Goal: Check status: Check status

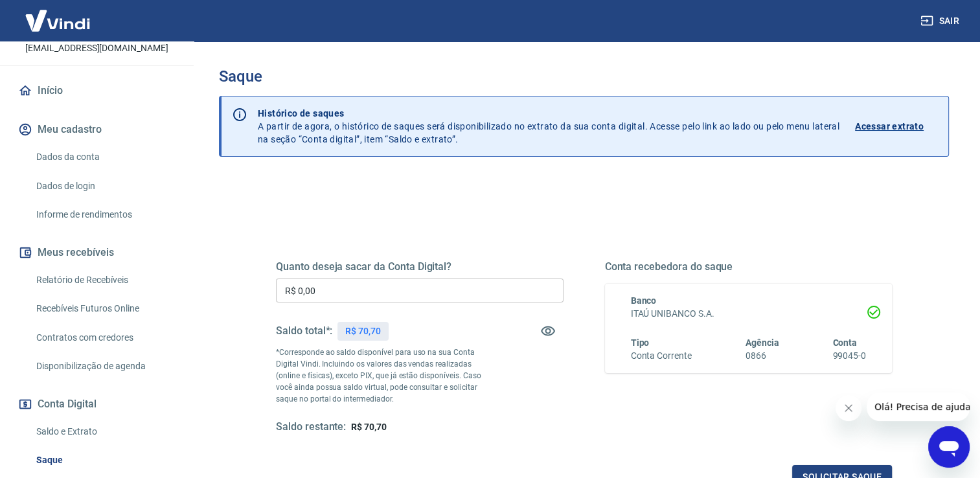
scroll to position [81, 0]
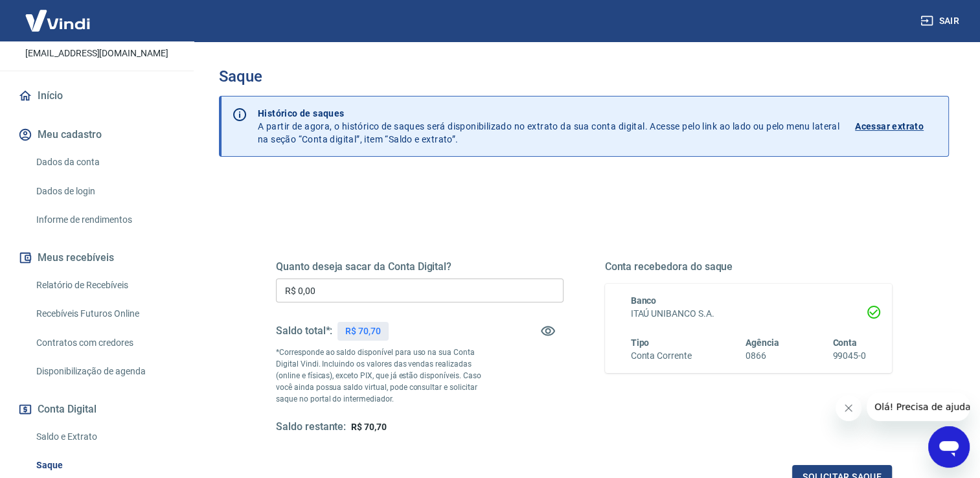
click at [97, 176] on link "Dados da conta" at bounding box center [104, 162] width 147 height 27
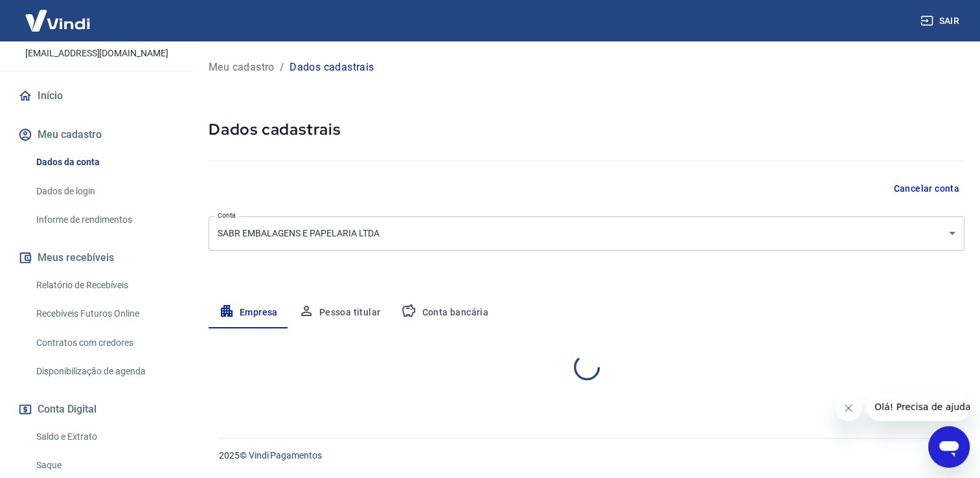
select select "SP"
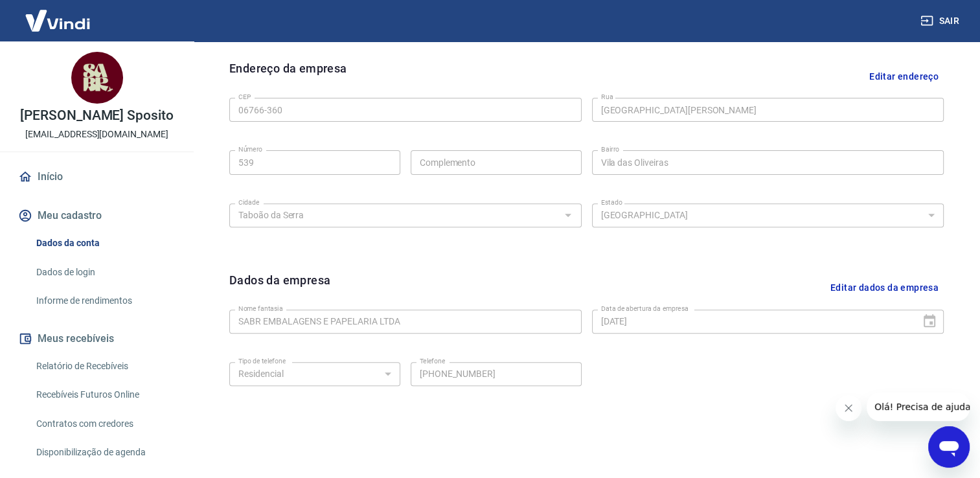
scroll to position [391, 0]
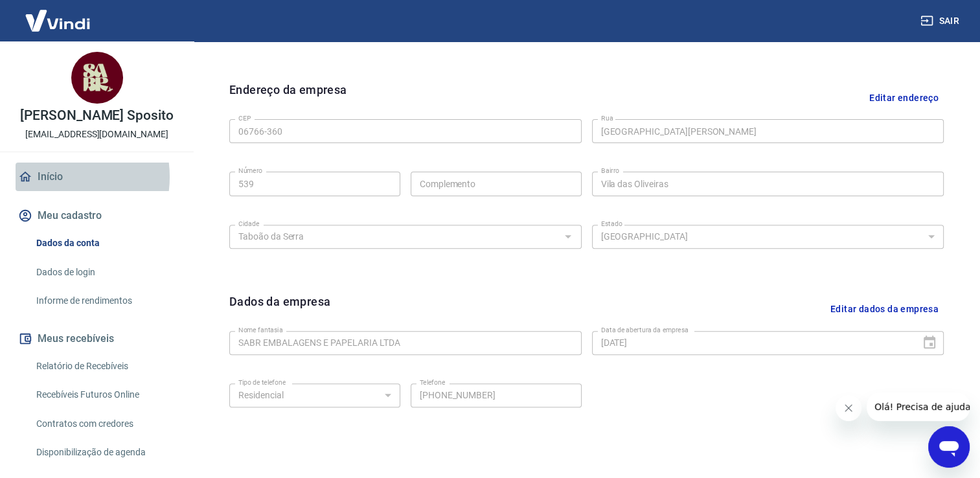
click at [51, 190] on link "Início" at bounding box center [97, 177] width 163 height 28
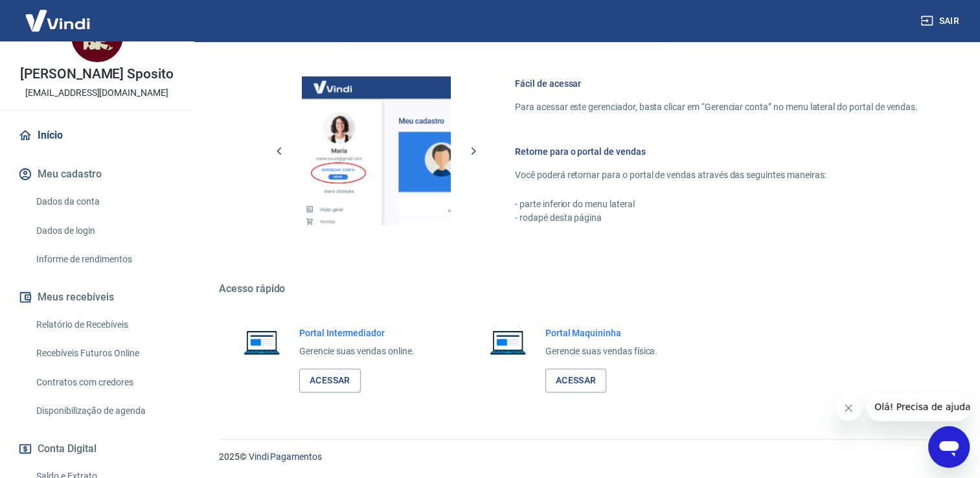
scroll to position [65, 0]
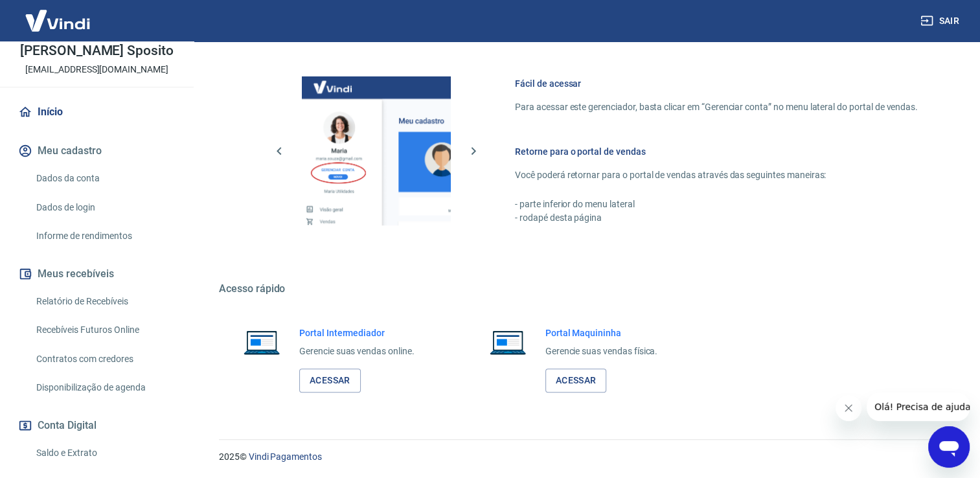
click at [117, 246] on link "Informe de rendimentos" at bounding box center [104, 236] width 147 height 27
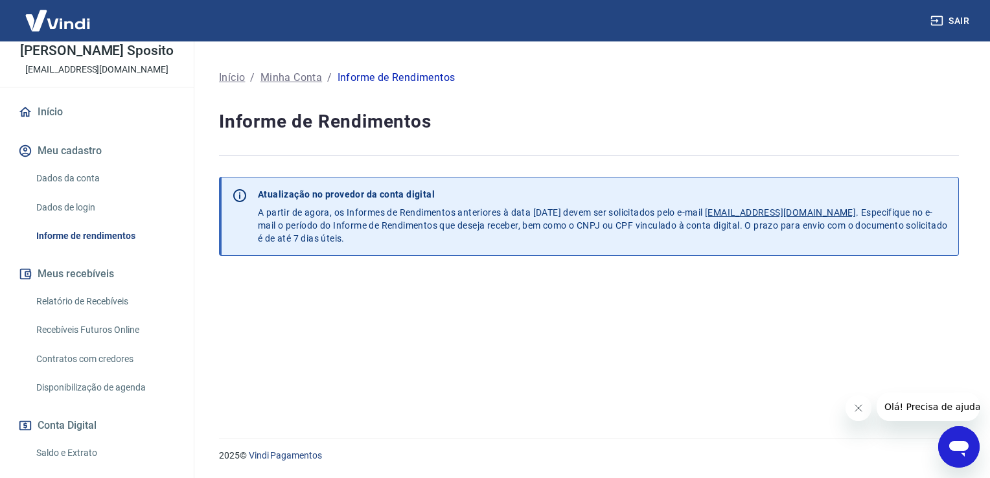
click at [87, 286] on button "Meus recebíveis" at bounding box center [97, 274] width 163 height 28
click at [104, 315] on link "Relatório de Recebíveis" at bounding box center [104, 301] width 147 height 27
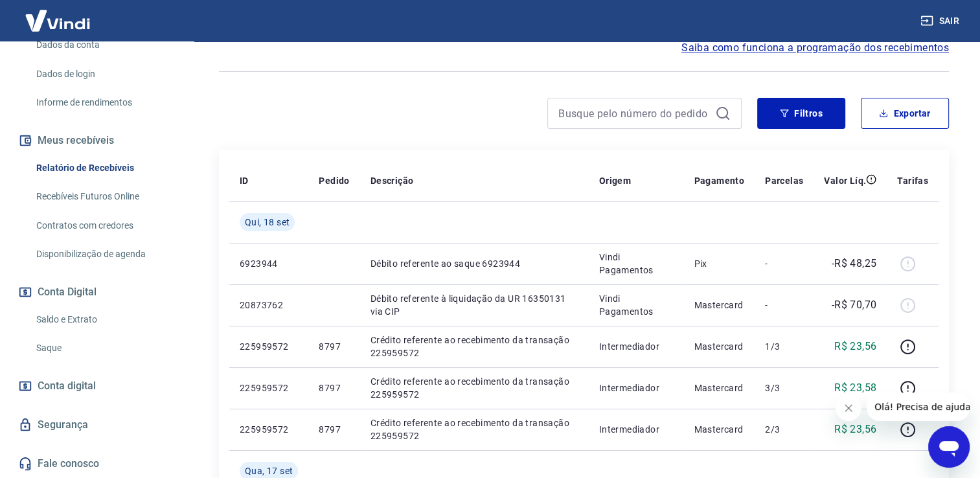
scroll to position [130, 0]
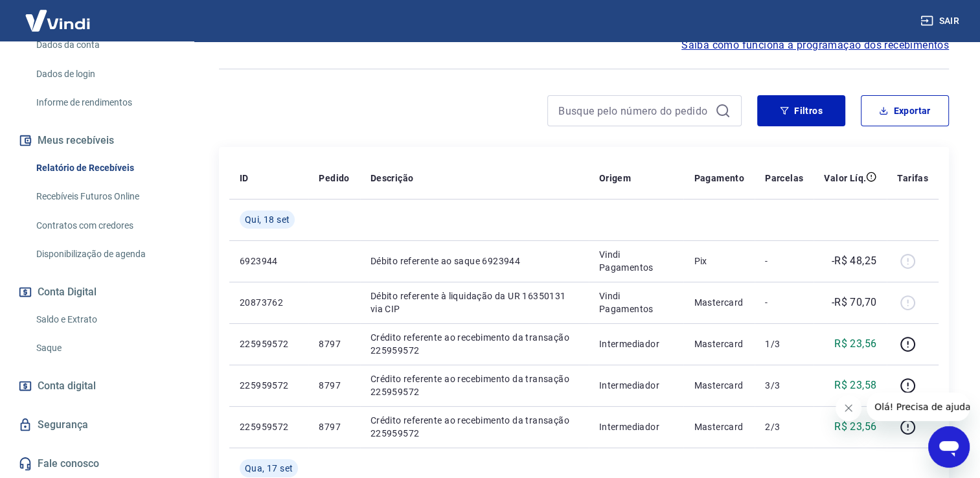
click at [91, 319] on link "Saldo e Extrato" at bounding box center [104, 319] width 147 height 27
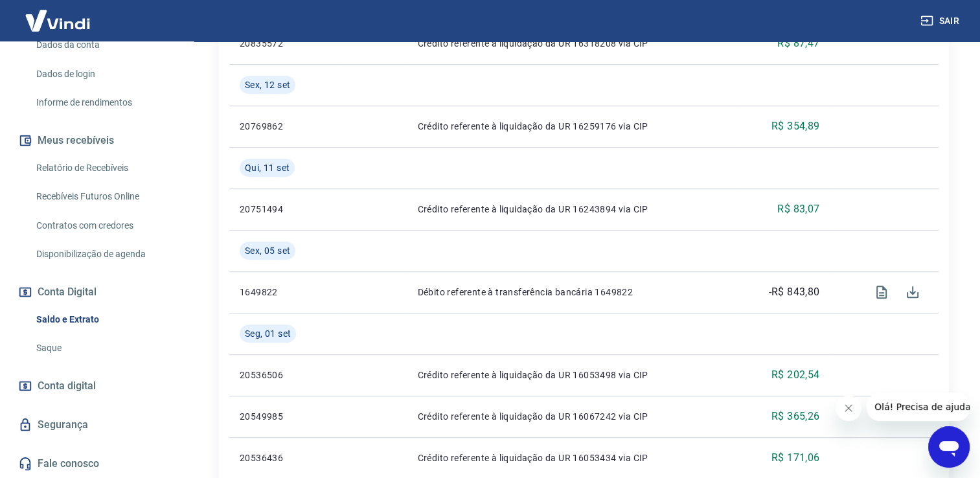
scroll to position [583, 0]
